Goal: Find contact information: Obtain details needed to contact an individual or organization

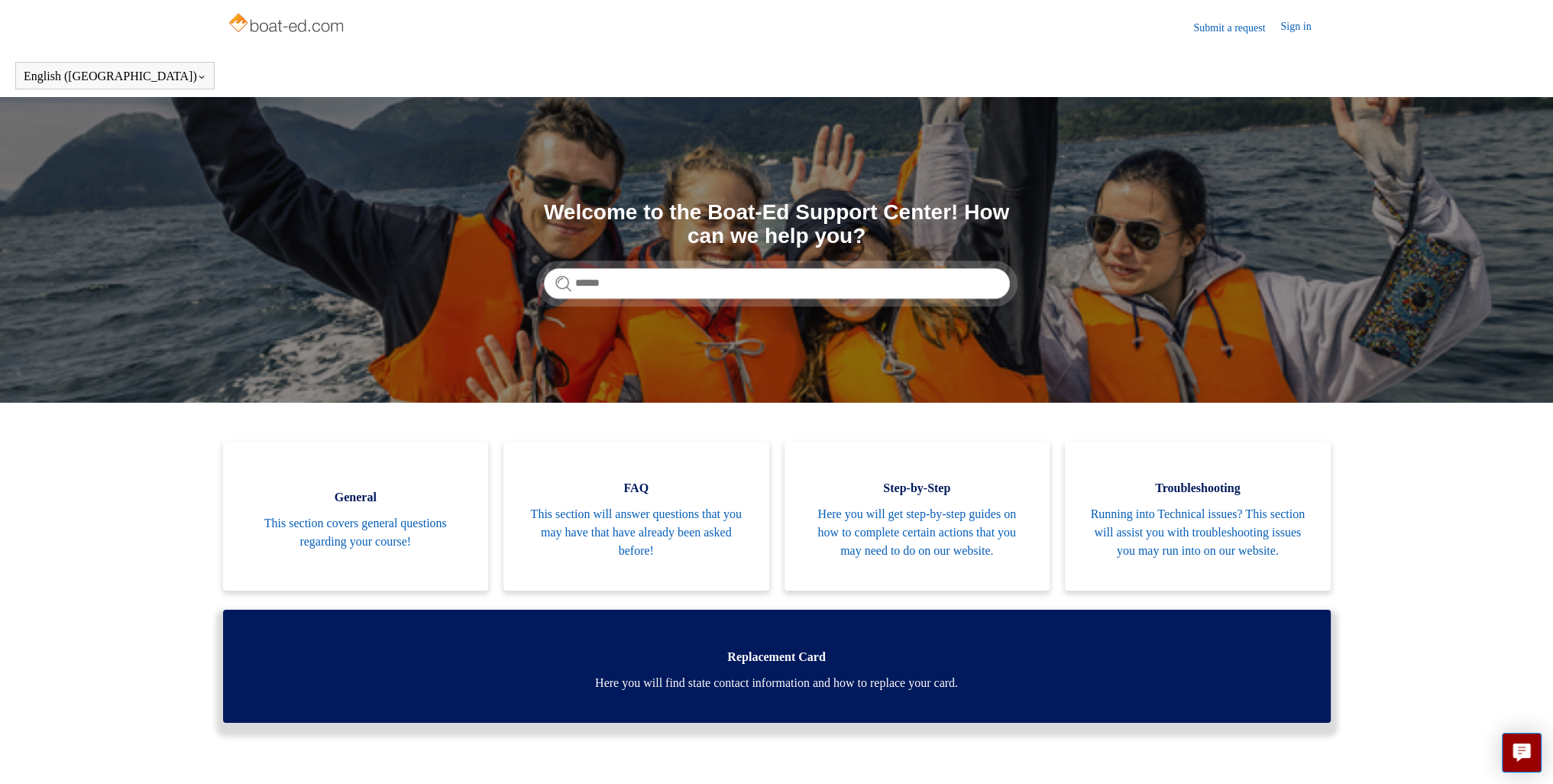
click at [874, 692] on span "Here you will find state contact information and how to replace your card." at bounding box center [777, 683] width 1062 height 18
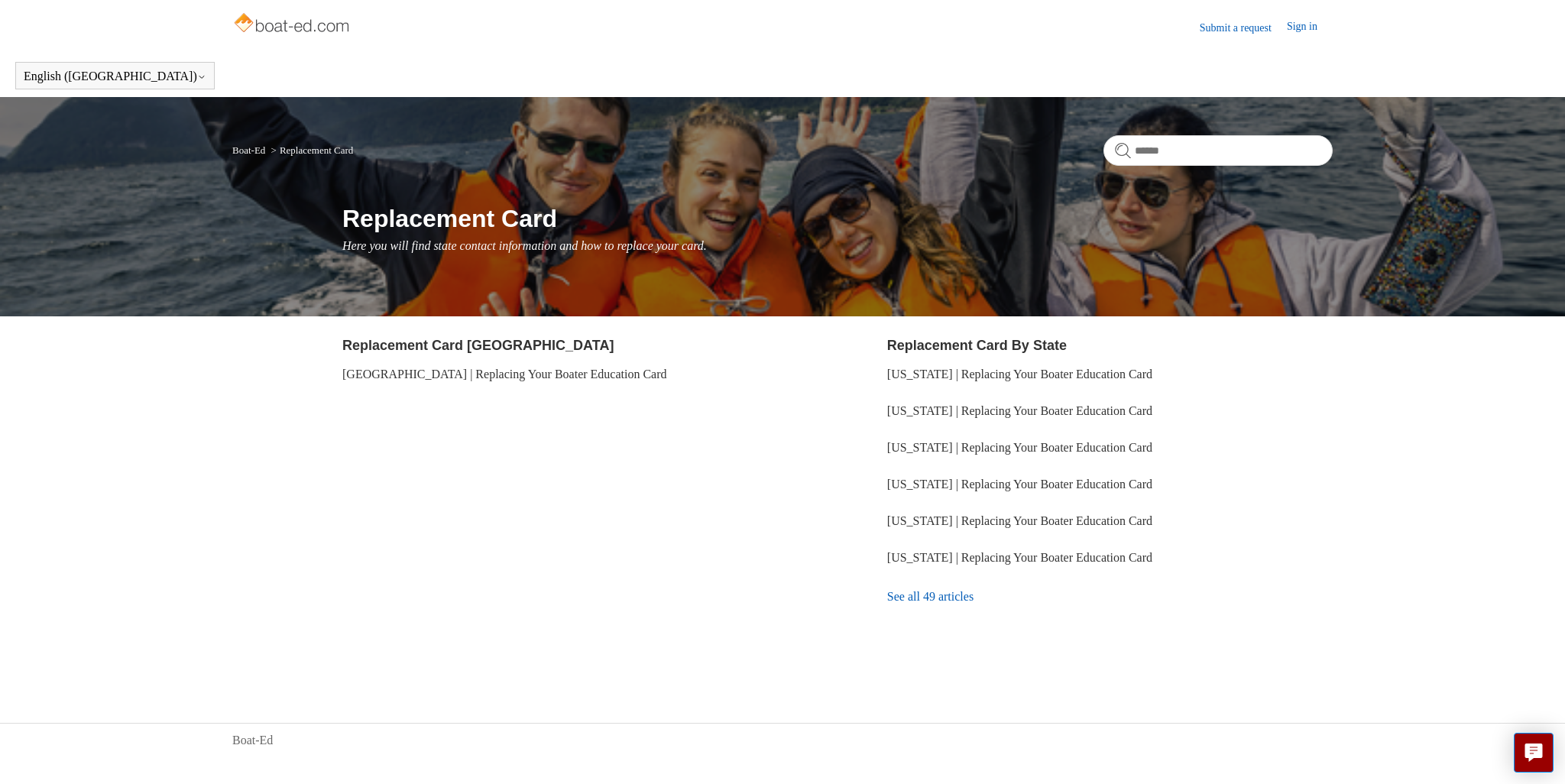
click at [909, 602] on link "See all 49 articles" at bounding box center [1109, 597] width 445 height 41
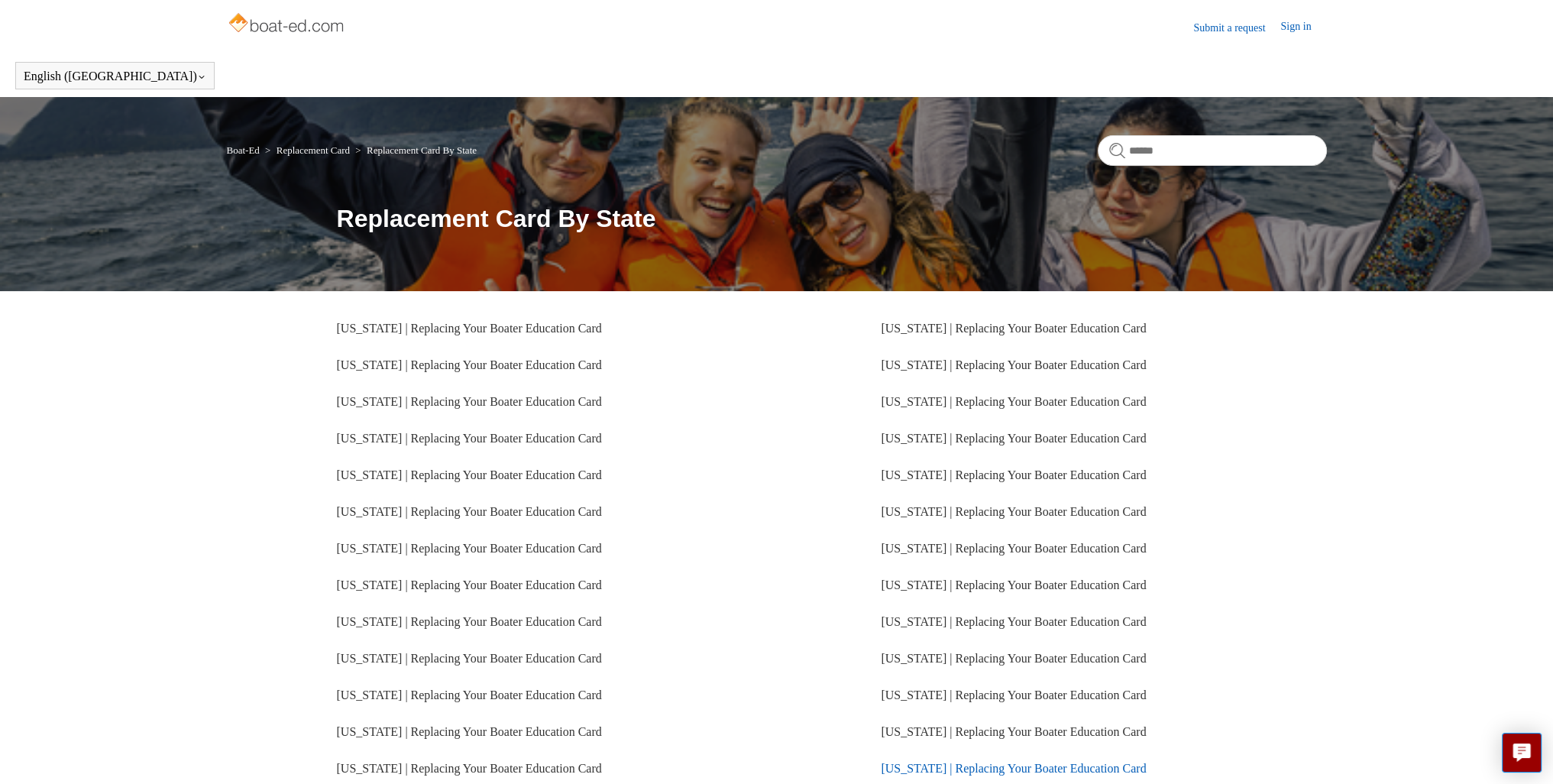
click at [1108, 767] on link "[US_STATE] | Replacing Your Boater Education Card" at bounding box center [1014, 768] width 265 height 13
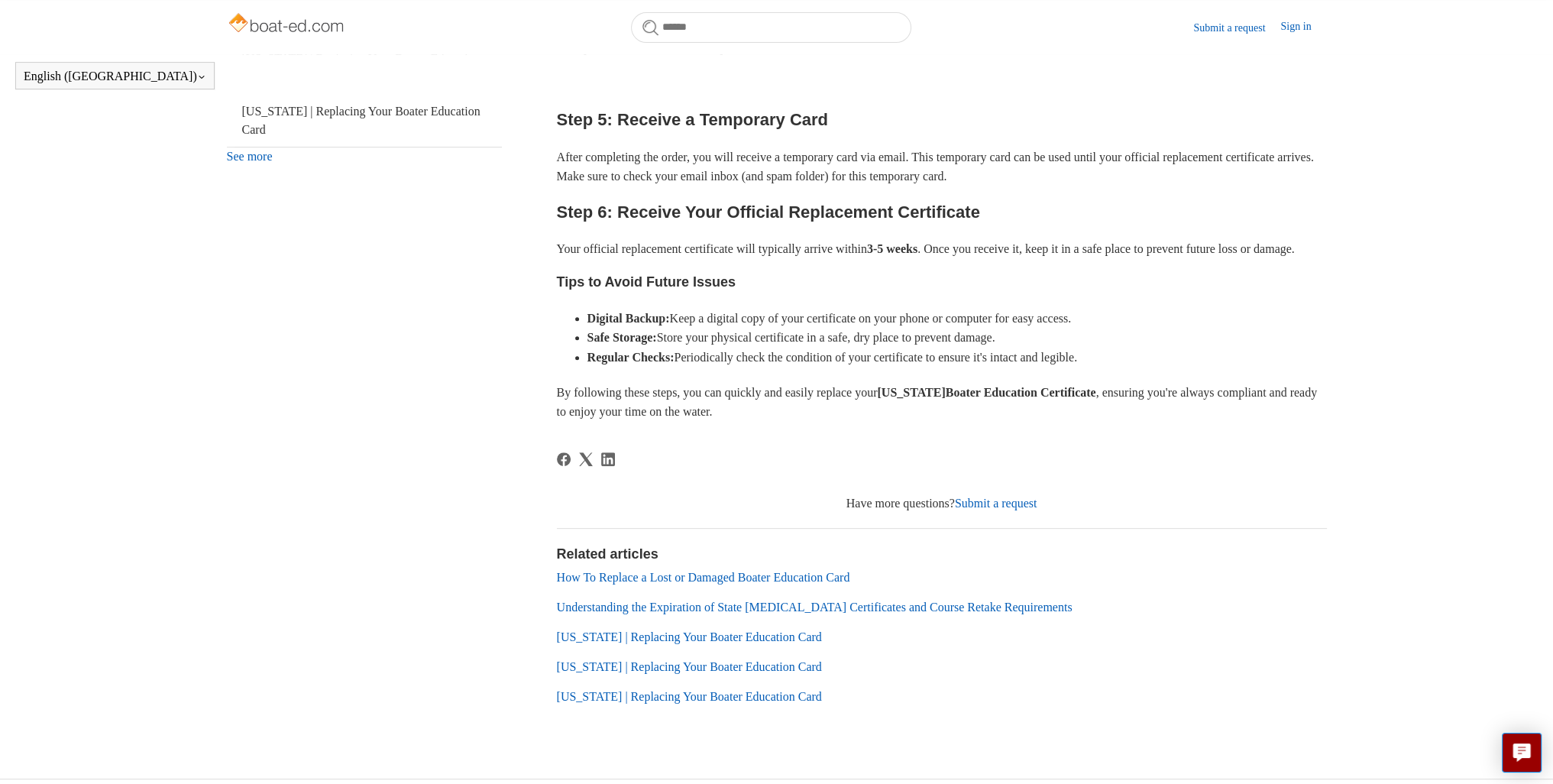
scroll to position [721, 0]
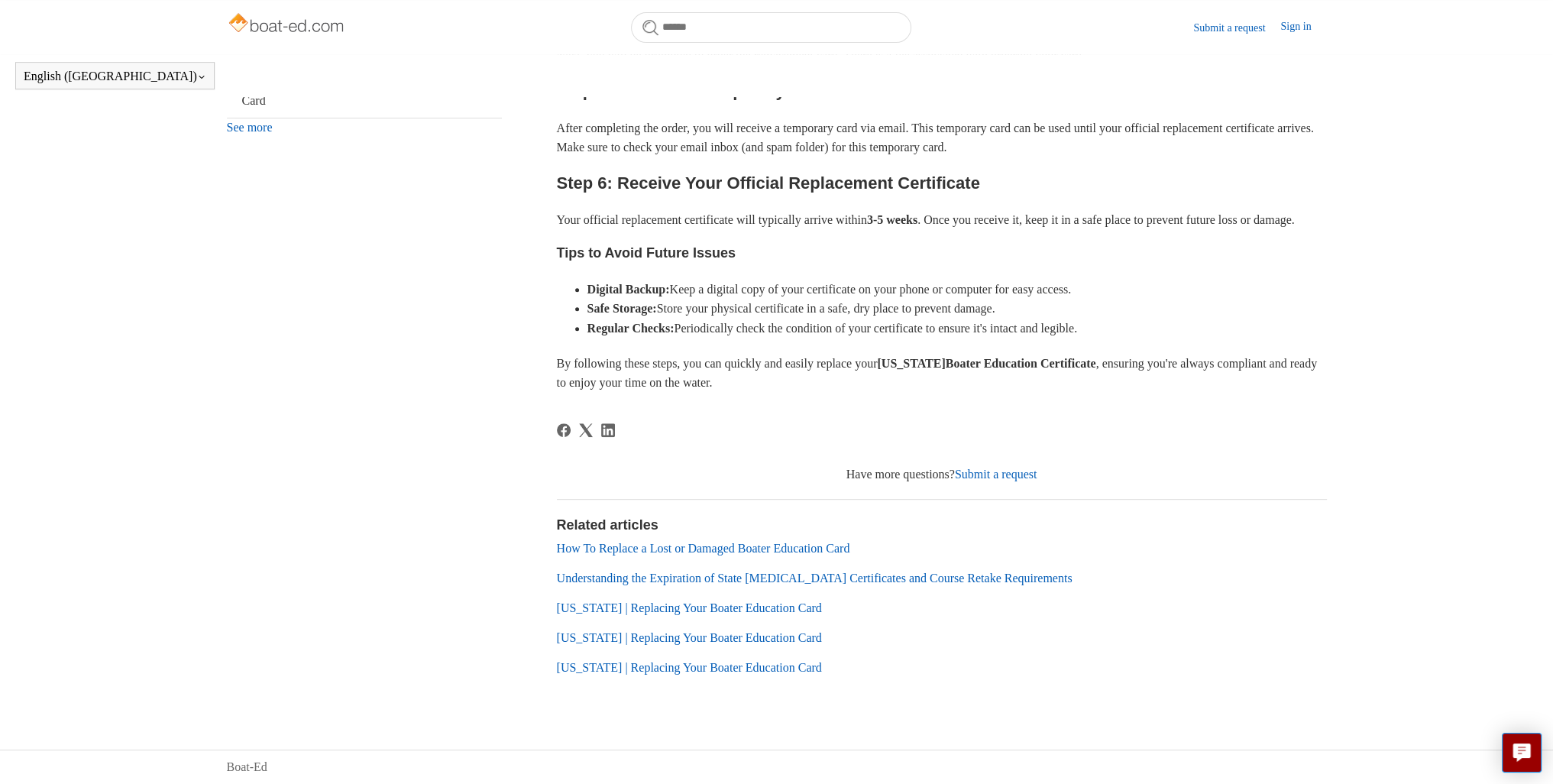
click at [1018, 480] on link "Submit a request" at bounding box center [996, 474] width 83 height 13
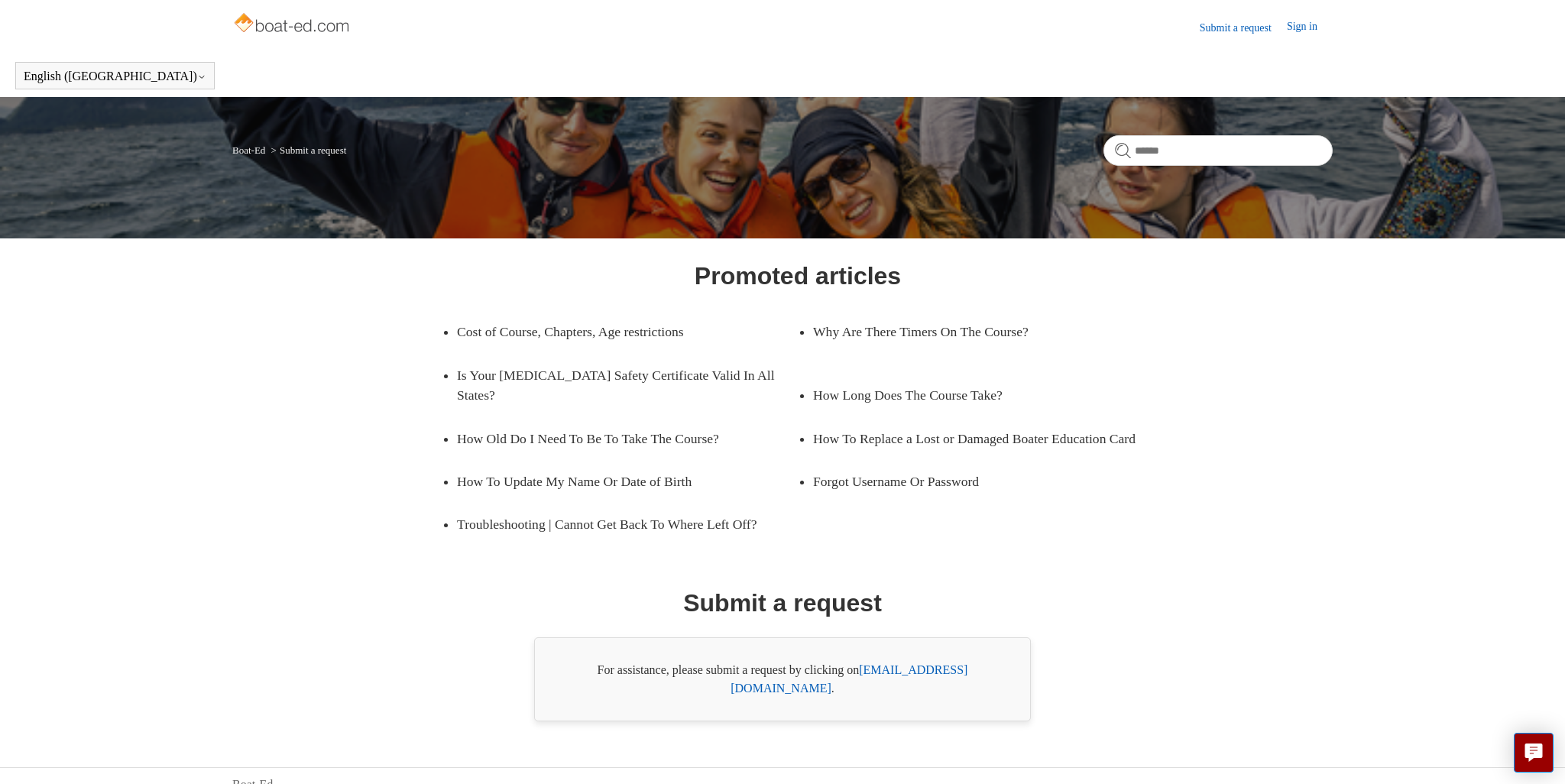
click at [933, 671] on link "[EMAIL_ADDRESS][DOMAIN_NAME]" at bounding box center [849, 679] width 237 height 32
